Goal: Task Accomplishment & Management: Use online tool/utility

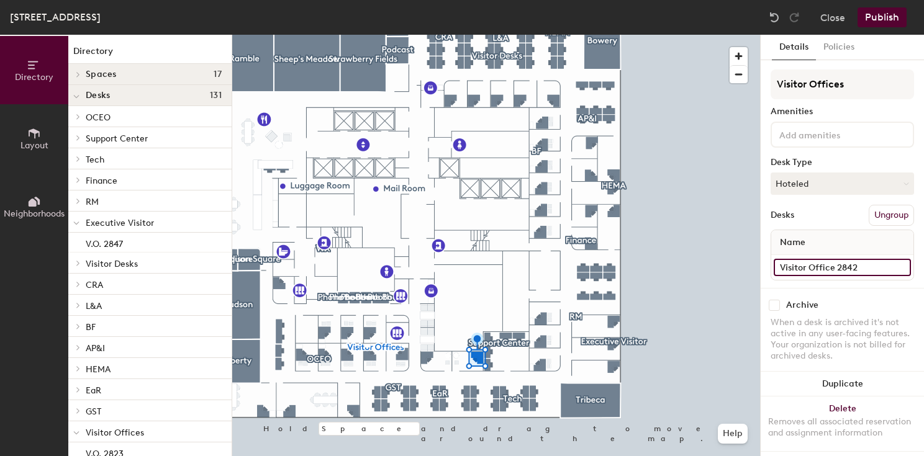
click at [799, 270] on input "Visitor Office 2842" at bounding box center [842, 267] width 137 height 17
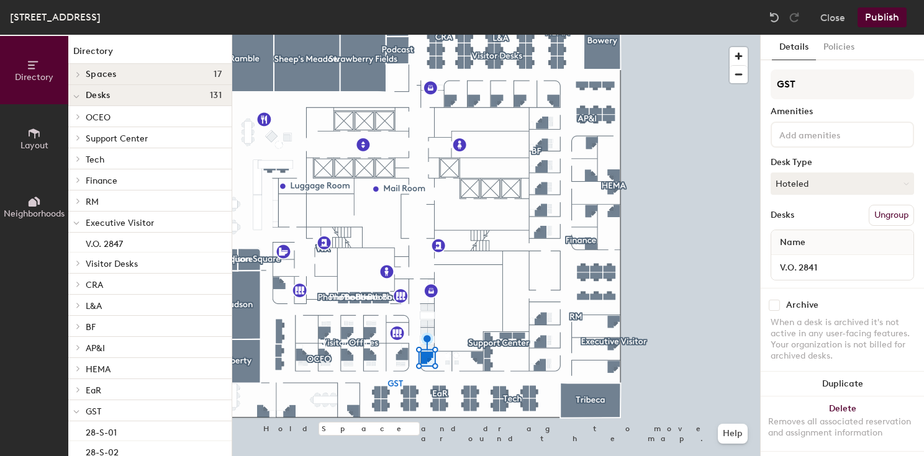
click at [874, 217] on button "Ungroup" at bounding box center [891, 215] width 45 height 21
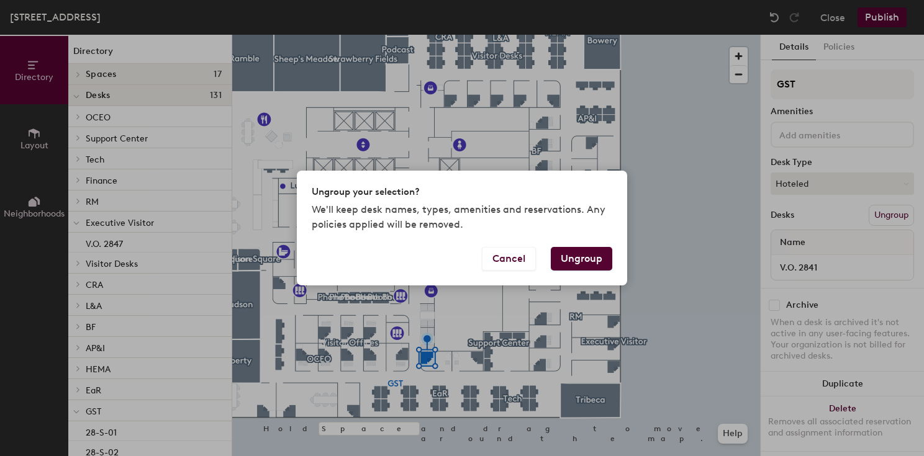
click at [578, 253] on button "Ungroup" at bounding box center [581, 259] width 61 height 24
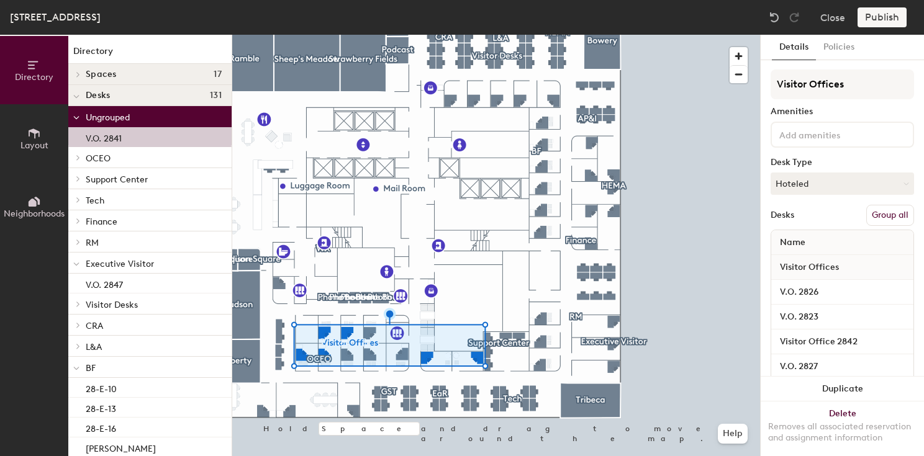
click at [883, 207] on button "Group all" at bounding box center [890, 215] width 48 height 21
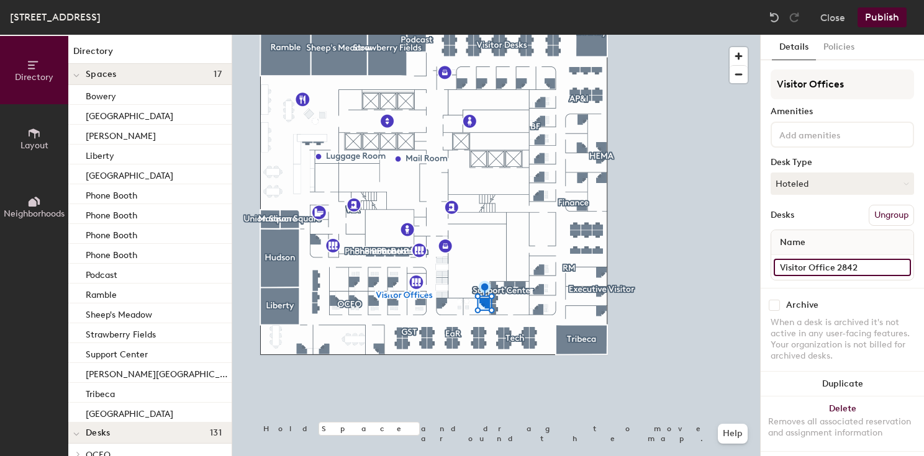
click at [797, 267] on input "Visitor Office 2842" at bounding box center [842, 267] width 137 height 17
type input "V.O. 2841"
click at [828, 270] on input "V.O. 2841" at bounding box center [842, 267] width 137 height 17
type input "V.O. 2842"
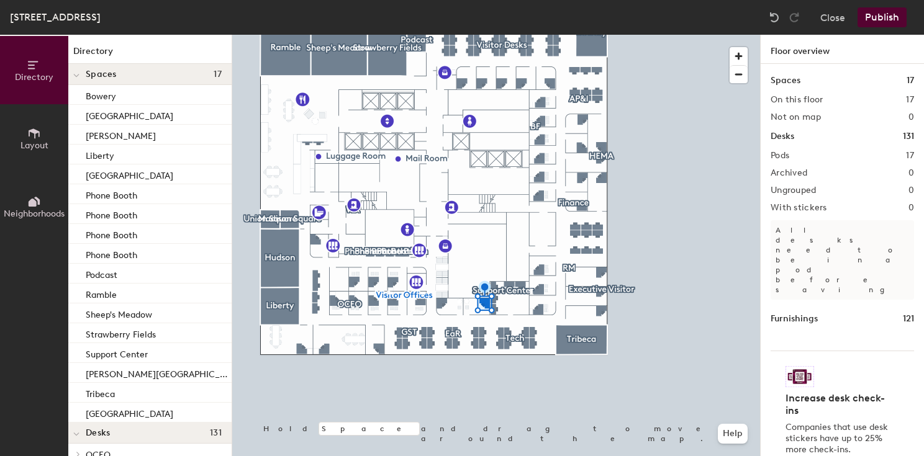
click at [905, 14] on button "Publish" at bounding box center [882, 17] width 49 height 20
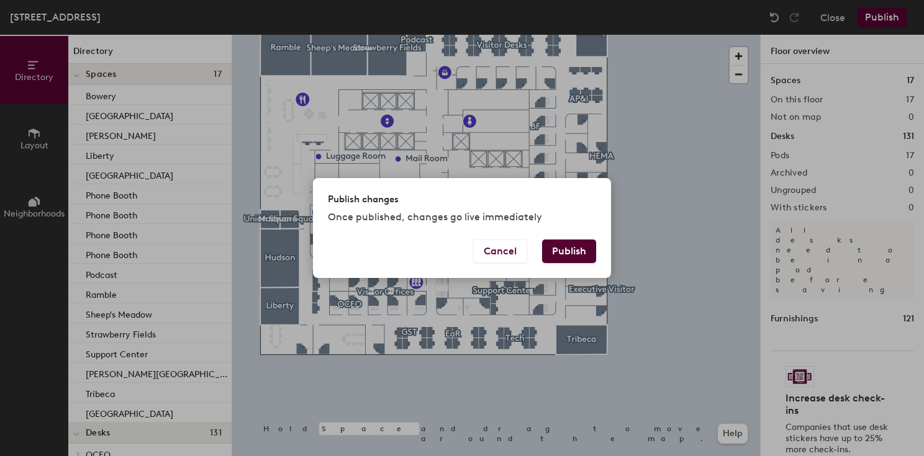
click at [581, 253] on button "Publish" at bounding box center [569, 252] width 54 height 24
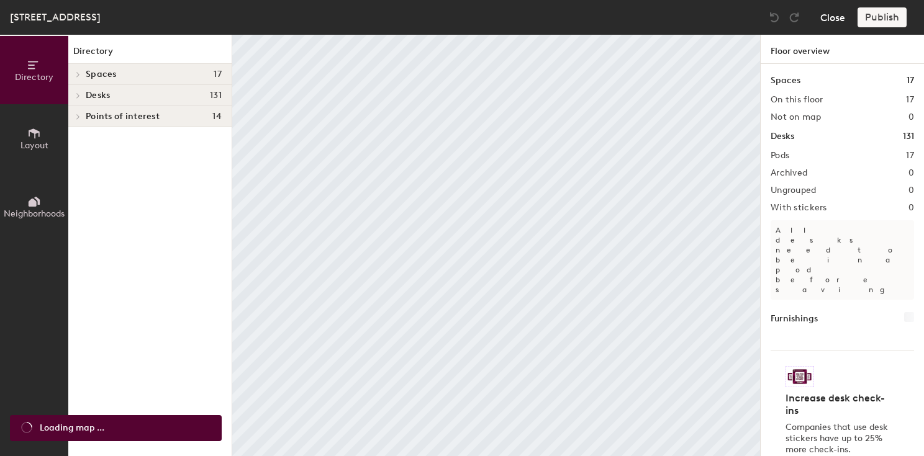
click at [838, 17] on button "Close" at bounding box center [832, 17] width 25 height 20
